Goal: Information Seeking & Learning: Learn about a topic

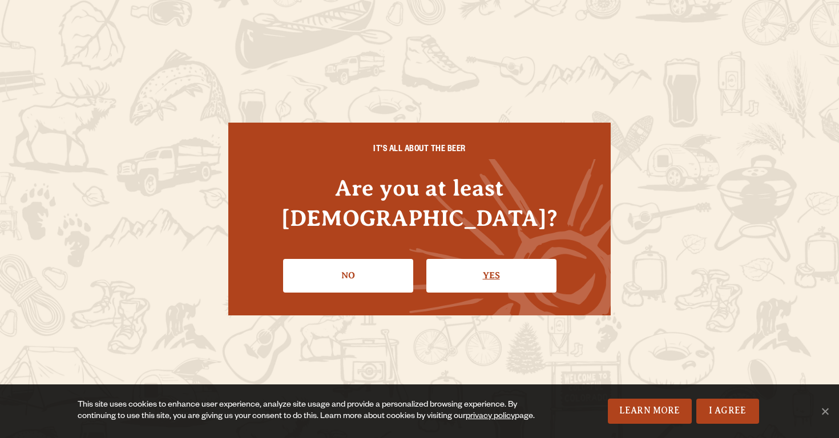
click at [459, 271] on link "Yes" at bounding box center [491, 275] width 130 height 33
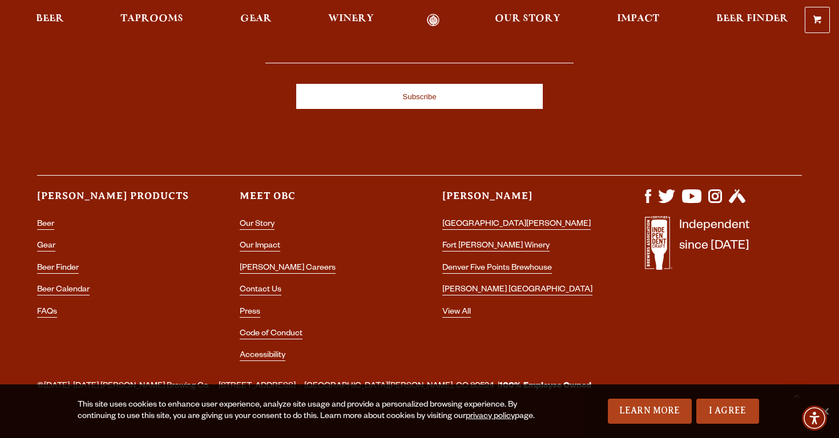
scroll to position [3294, 0]
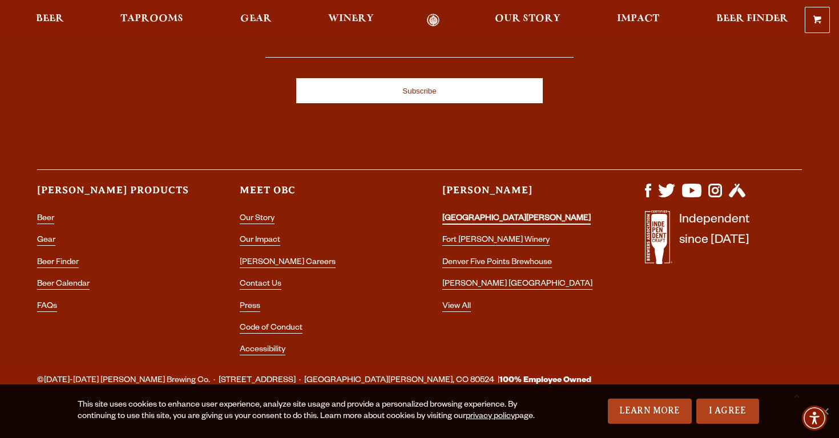
click at [476, 215] on link "[GEOGRAPHIC_DATA][PERSON_NAME]" at bounding box center [516, 220] width 148 height 10
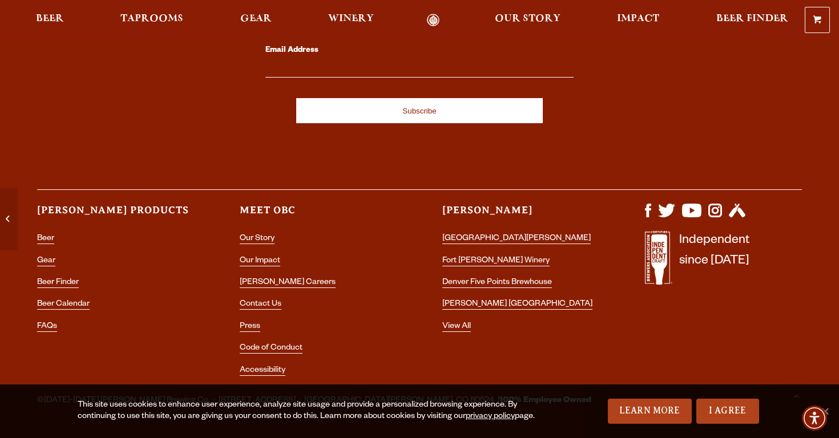
scroll to position [4915, 0]
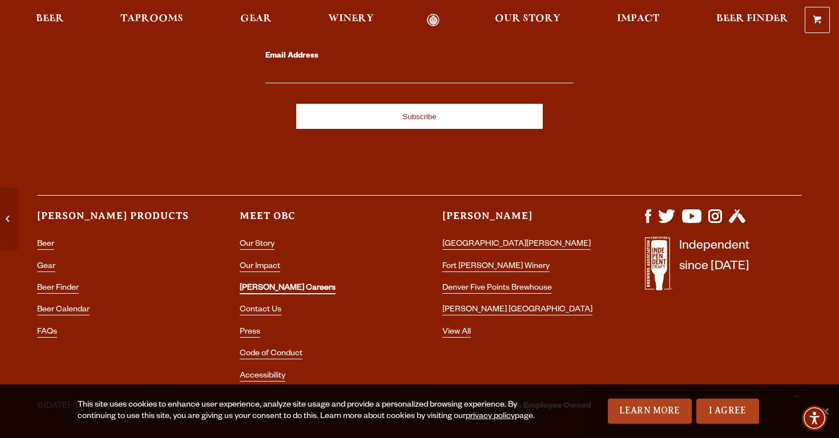
click at [247, 284] on link "[PERSON_NAME] Careers" at bounding box center [288, 289] width 96 height 10
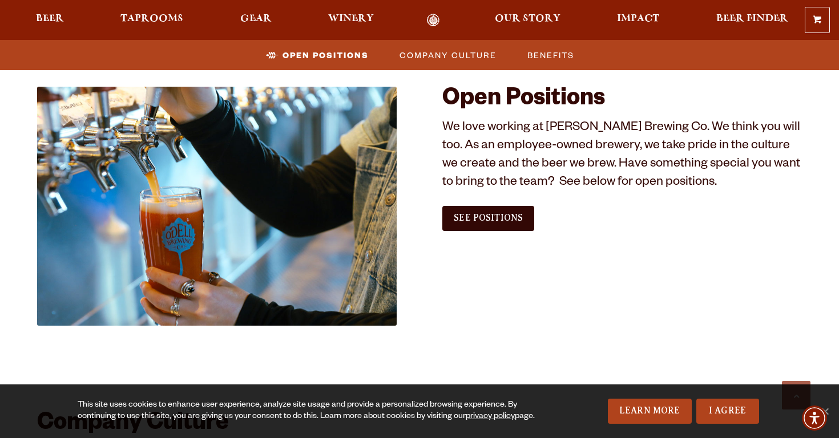
scroll to position [657, 0]
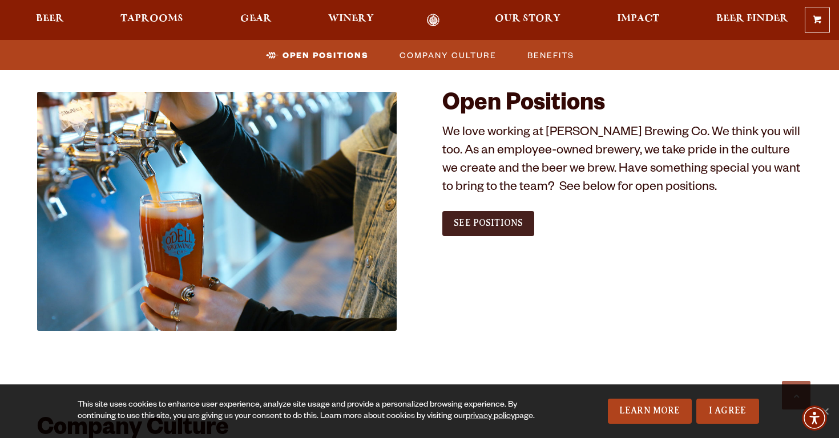
click at [490, 221] on span "See Positions" at bounding box center [488, 223] width 69 height 10
